Goal: Navigation & Orientation: Find specific page/section

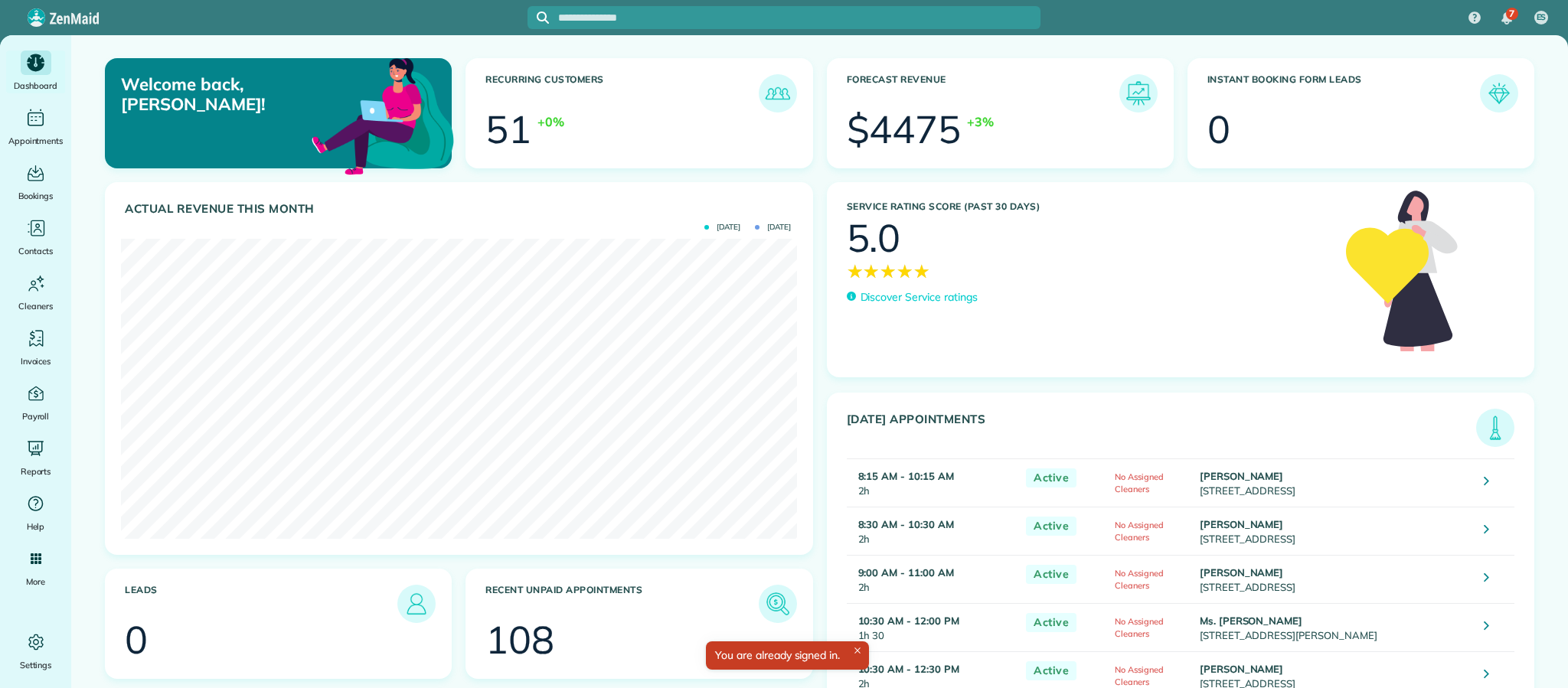
scroll to position [300, 675]
click at [924, 299] on p "Discover Service ratings" at bounding box center [919, 297] width 117 height 16
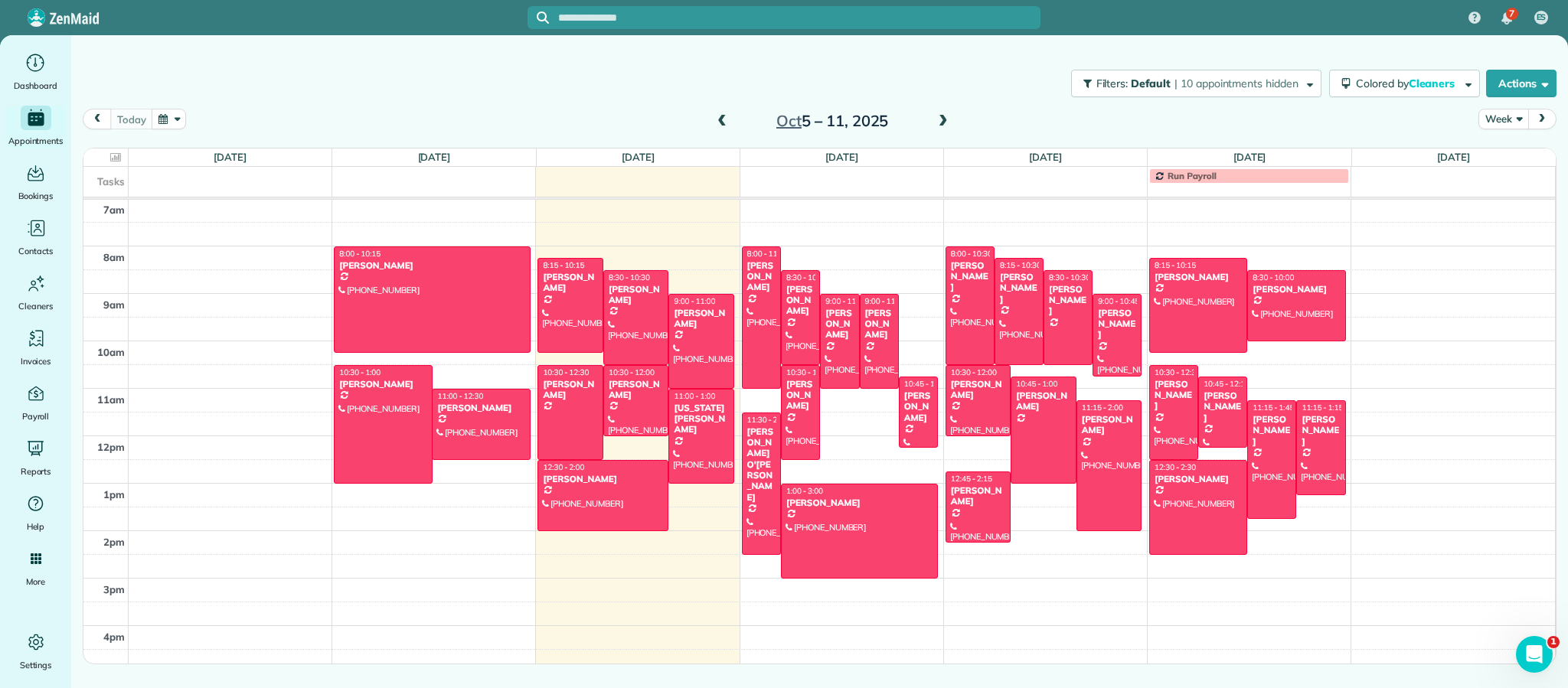
click at [1523, 120] on button "Week" at bounding box center [1503, 119] width 50 height 21
click at [1510, 223] on link "Month" at bounding box center [1539, 216] width 121 height 31
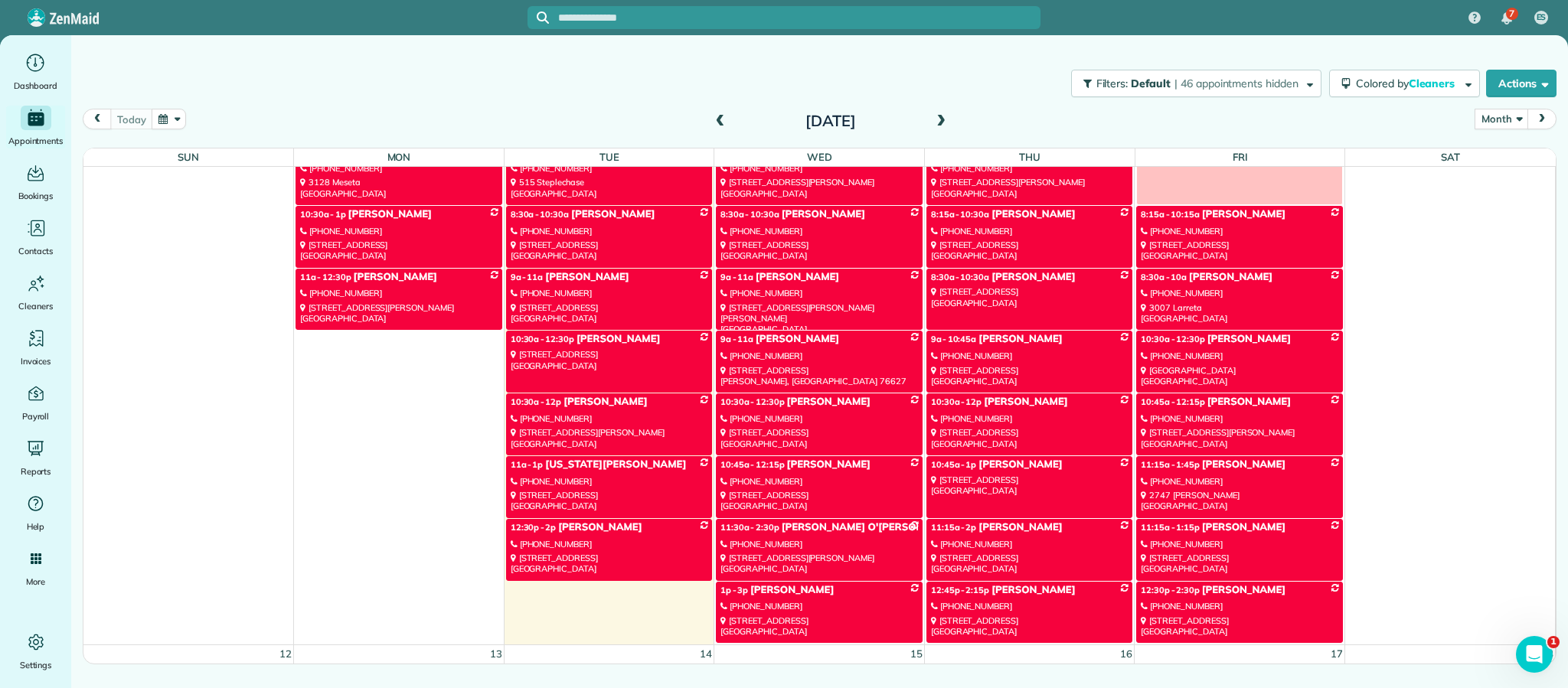
scroll to position [633, 0]
